Goal: Transaction & Acquisition: Subscribe to service/newsletter

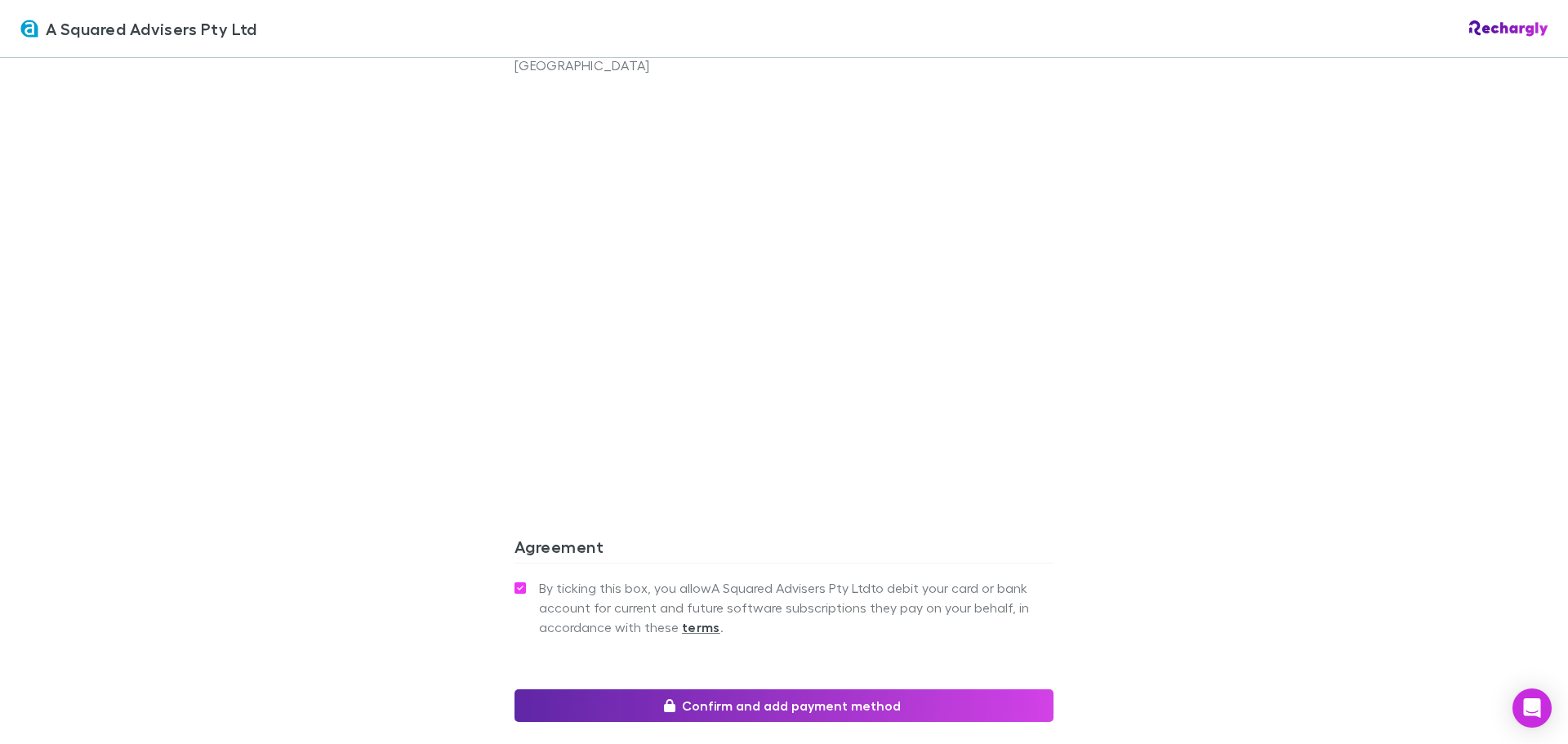
scroll to position [1366, 0]
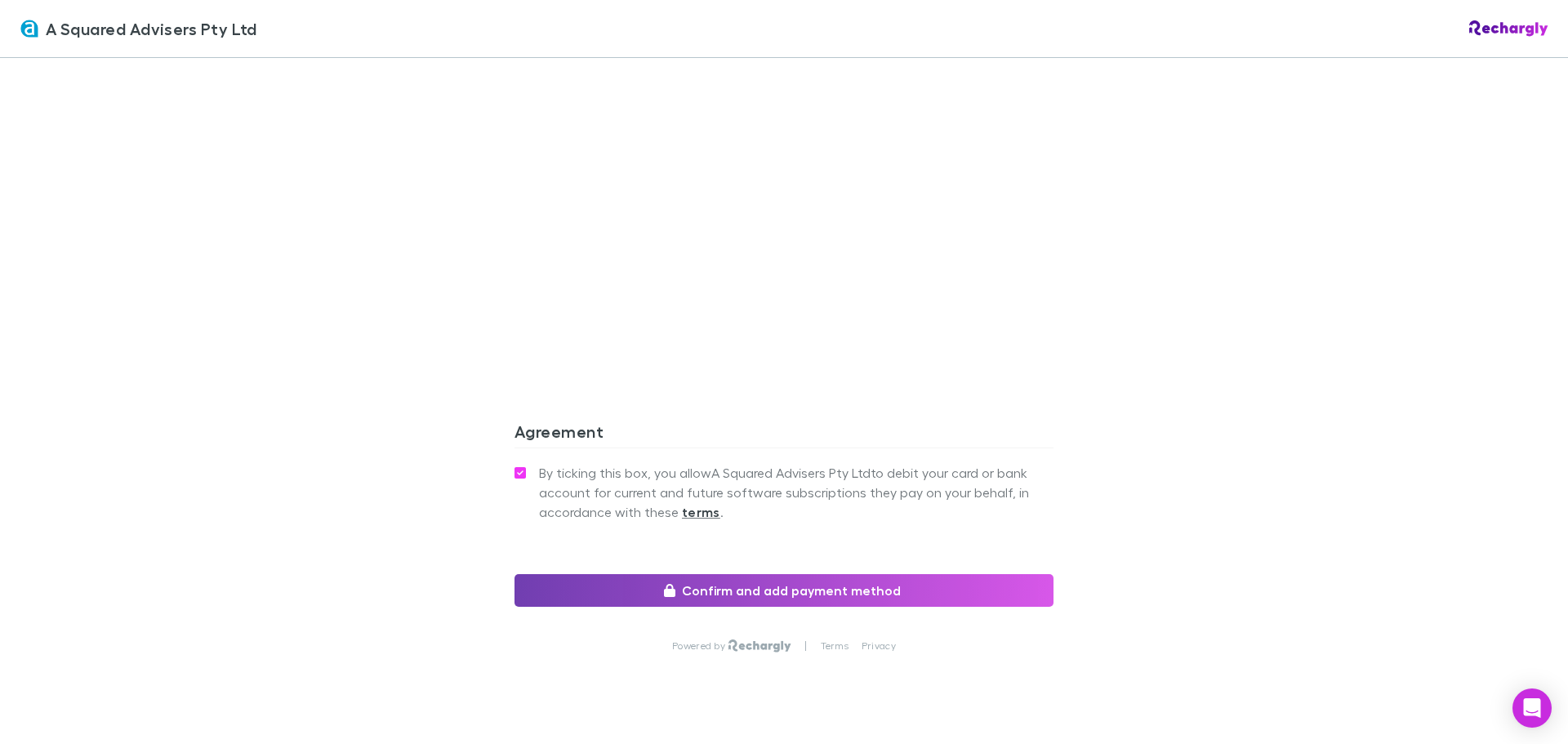
click at [814, 573] on button "Confirm and add payment method" at bounding box center [784, 589] width 539 height 33
